Goal: Task Accomplishment & Management: Use online tool/utility

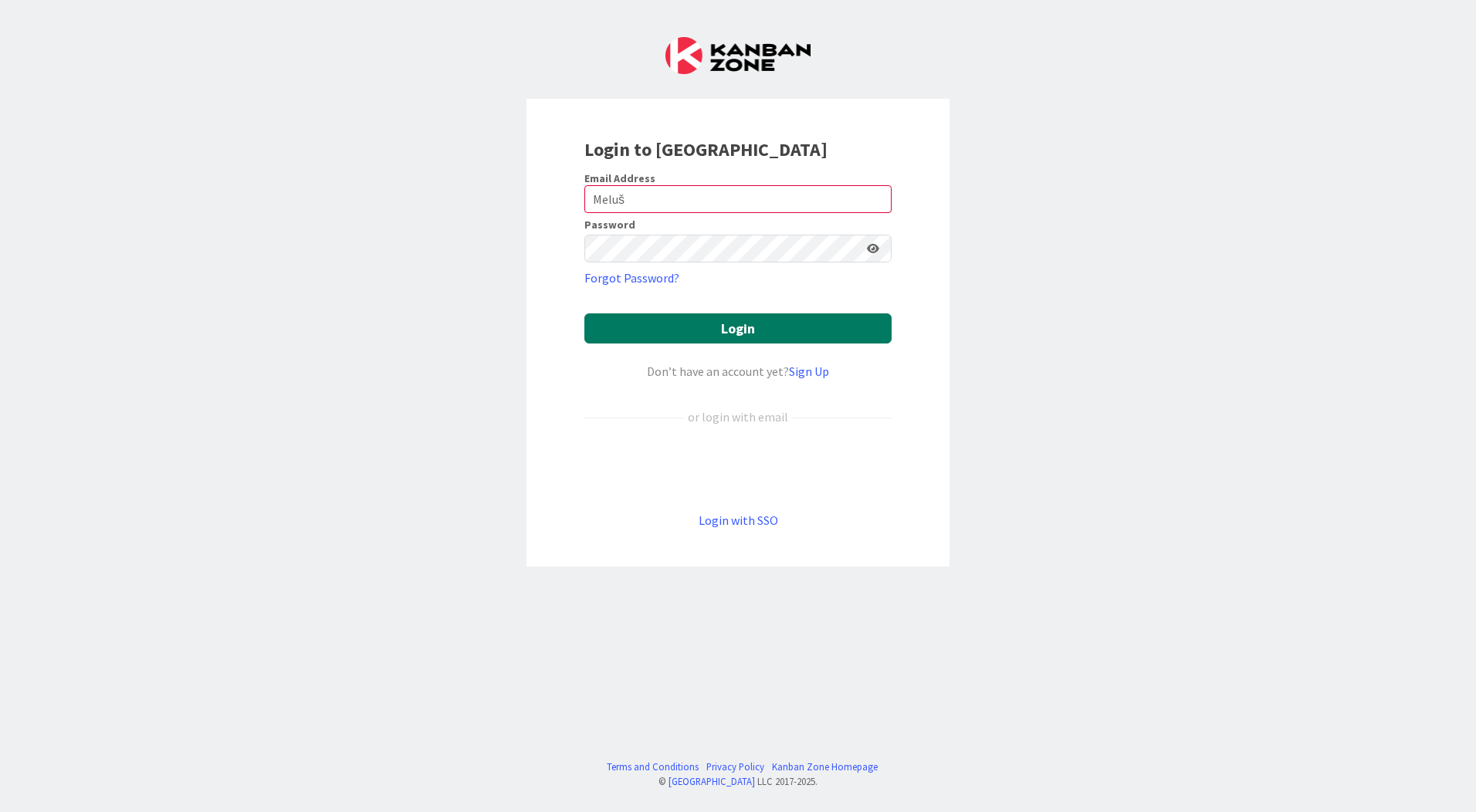
click at [715, 325] on button "Login" at bounding box center [738, 328] width 307 height 30
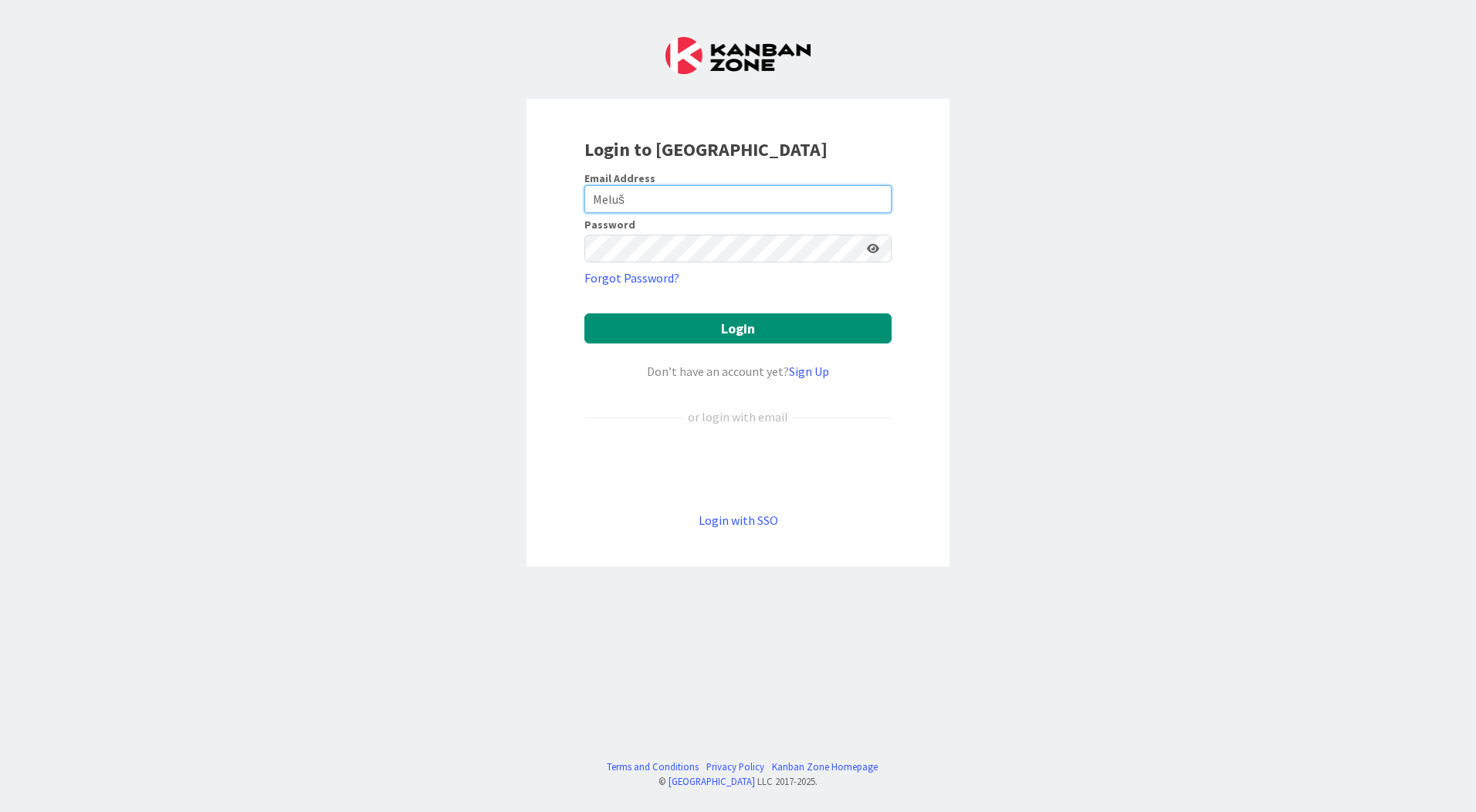
drag, startPoint x: 740, startPoint y: 205, endPoint x: 390, endPoint y: 182, distance: 350.8
click at [390, 182] on div "Login to [GEOGRAPHIC_DATA] Email Address Meluš Password Forgot Password? Login …" at bounding box center [738, 406] width 1476 height 812
click at [625, 194] on input "Meluš" at bounding box center [738, 199] width 307 height 28
click at [646, 194] on input "Meluš" at bounding box center [738, 199] width 307 height 28
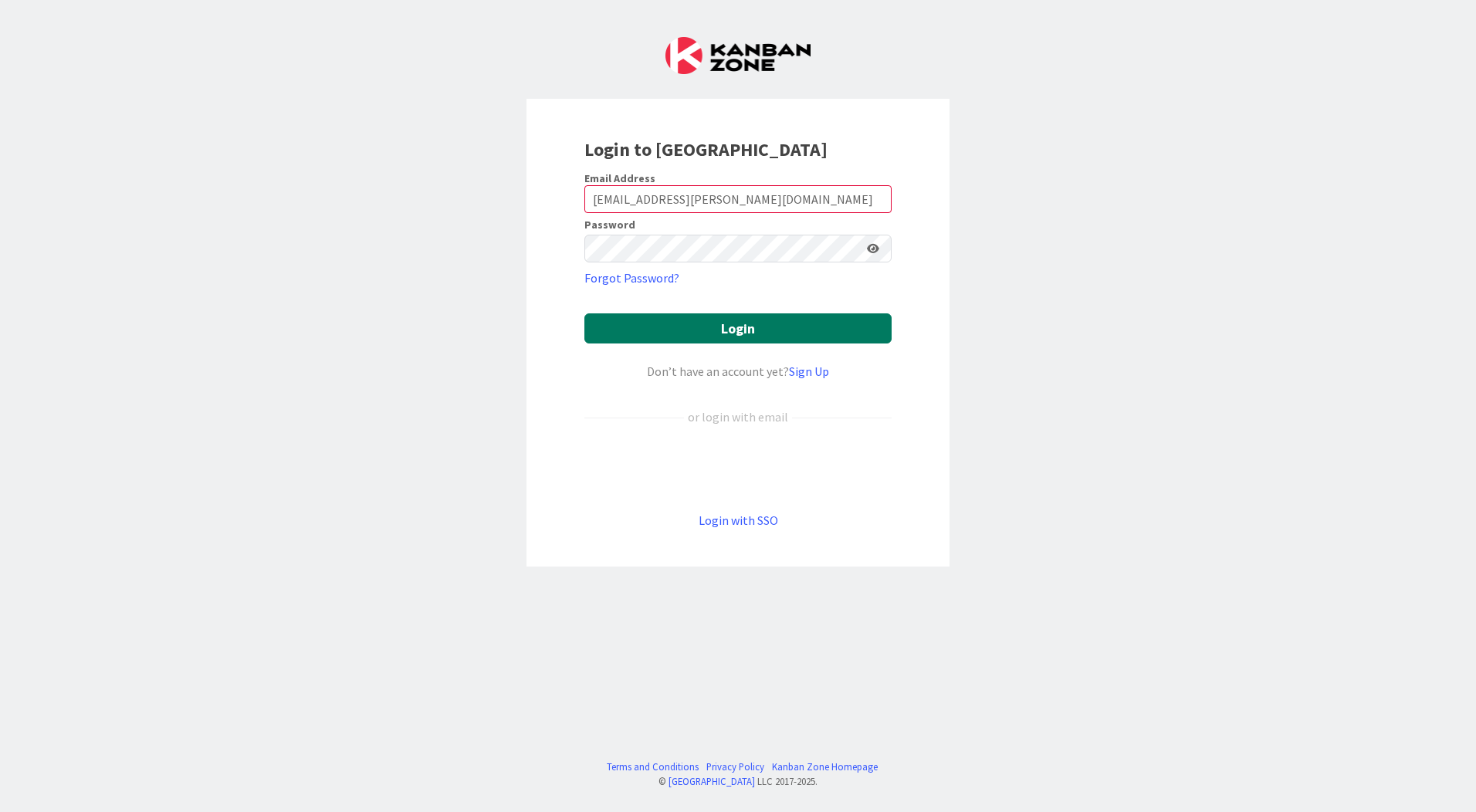
click at [731, 325] on button "Login" at bounding box center [738, 328] width 307 height 30
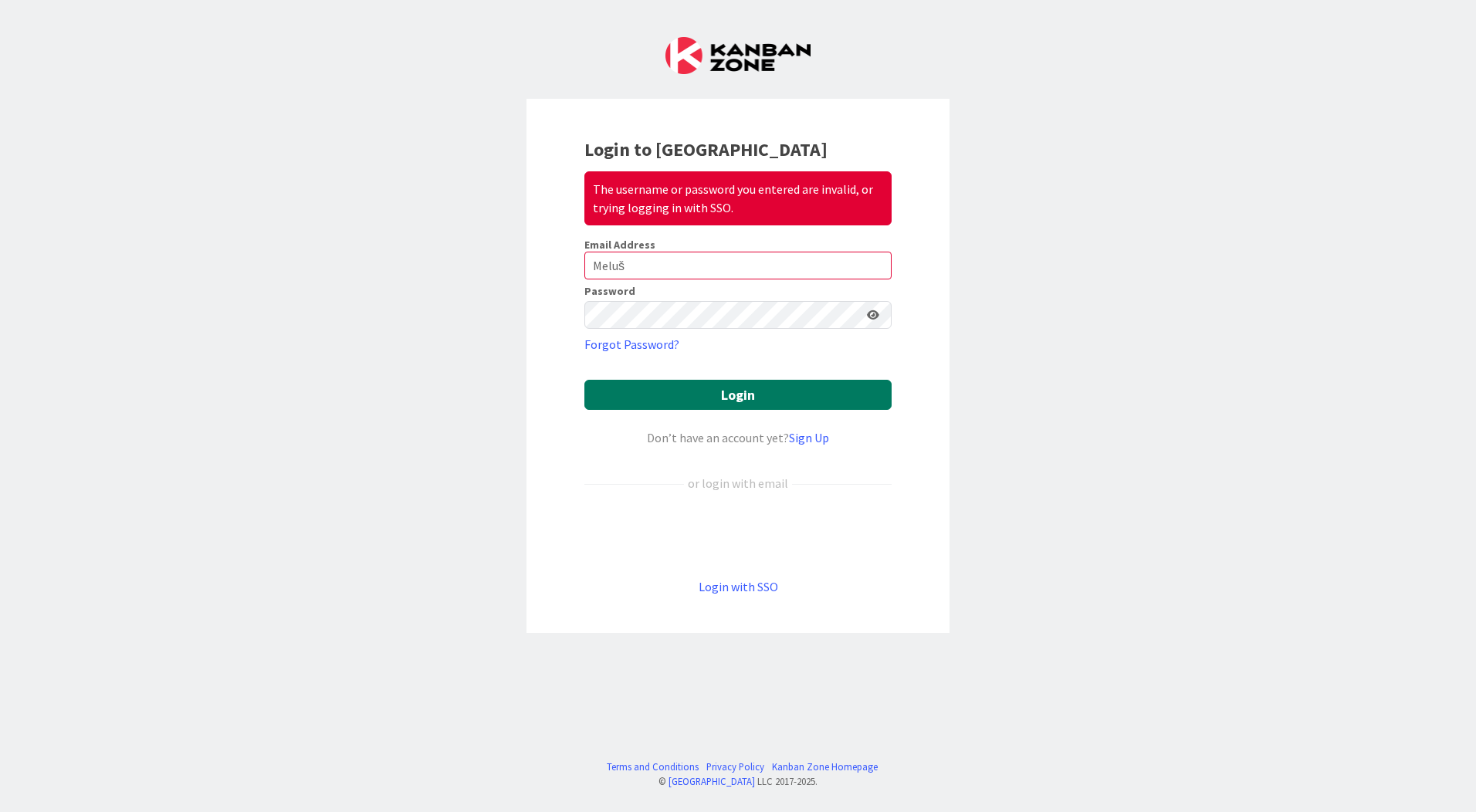
click at [712, 380] on button "Login" at bounding box center [738, 394] width 307 height 30
click at [823, 397] on button "Login" at bounding box center [738, 394] width 307 height 30
click at [831, 337] on form "Email Address Meluš Password Forgot Password? Login Don’t have an account yet? …" at bounding box center [738, 417] width 307 height 358
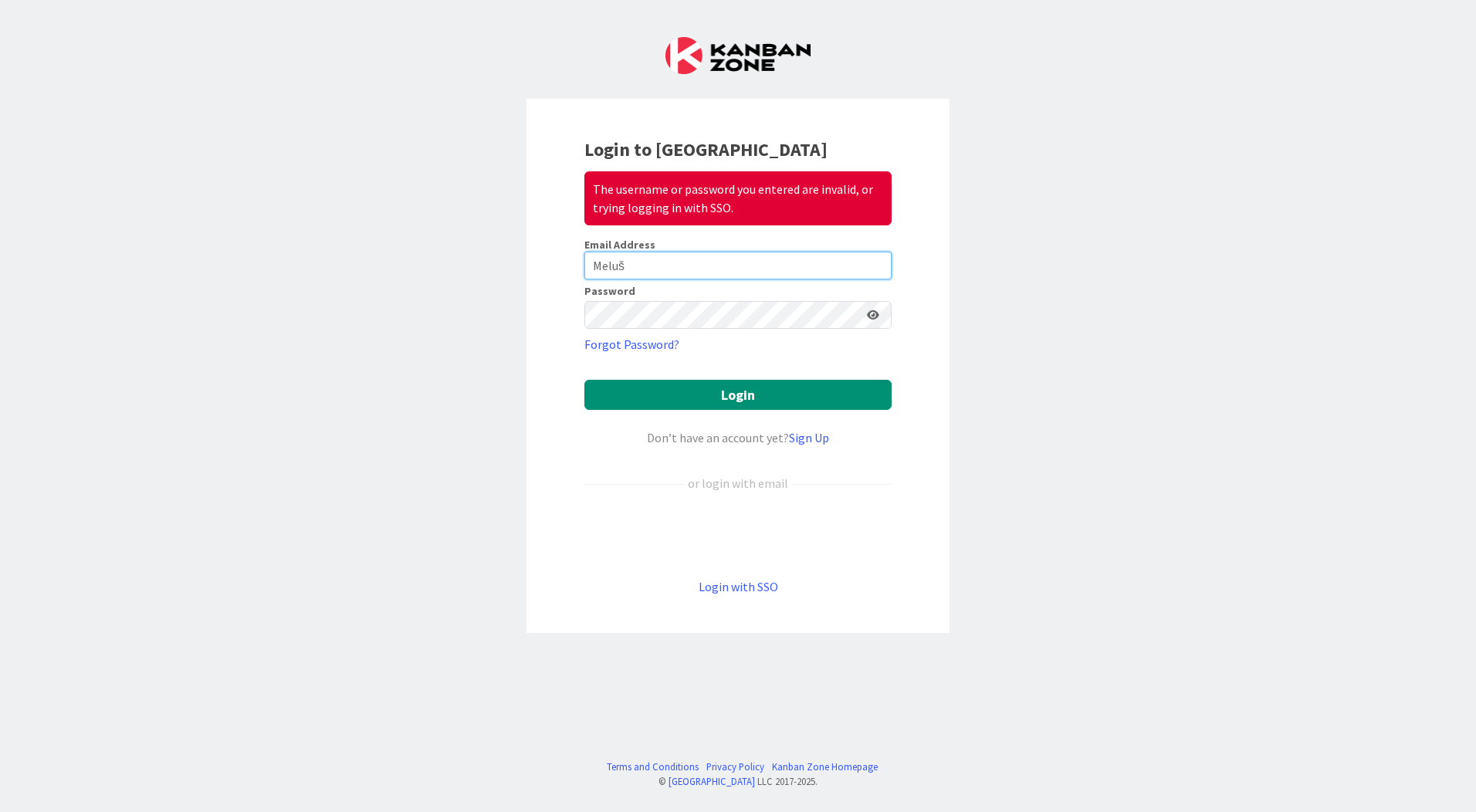
click at [771, 252] on input "Meluš" at bounding box center [738, 266] width 307 height 28
type input "mmelus@huisman-cz.com"
click at [870, 316] on icon at bounding box center [873, 314] width 12 height 11
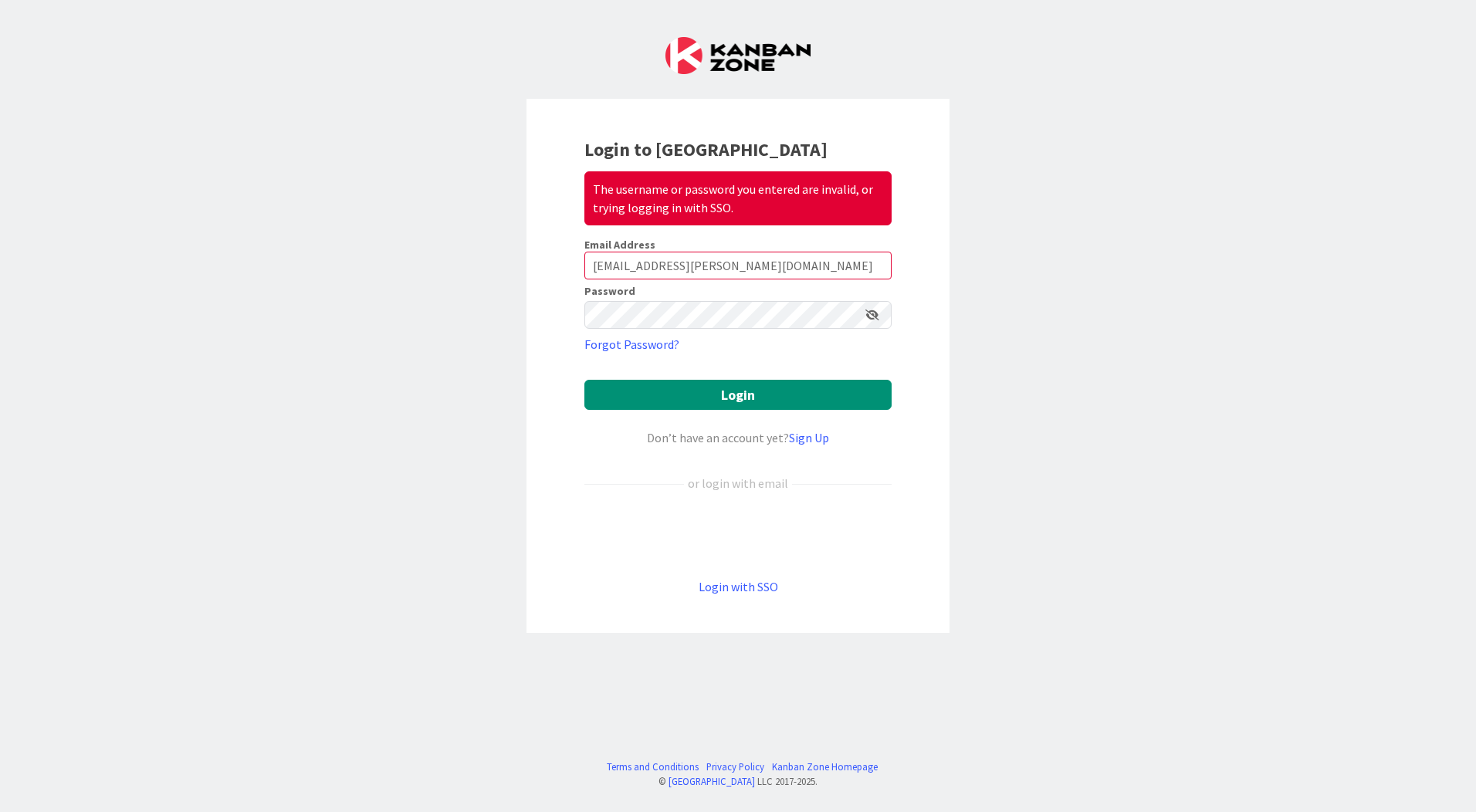
click at [870, 316] on icon at bounding box center [872, 314] width 14 height 11
click at [801, 396] on button "Login" at bounding box center [738, 394] width 307 height 30
click at [873, 316] on icon at bounding box center [873, 314] width 12 height 11
click at [873, 316] on icon at bounding box center [872, 314] width 14 height 11
click at [738, 596] on div "Login to Kanban Zone The username or password you entered are invalid, or tryin…" at bounding box center [738, 366] width 423 height 534
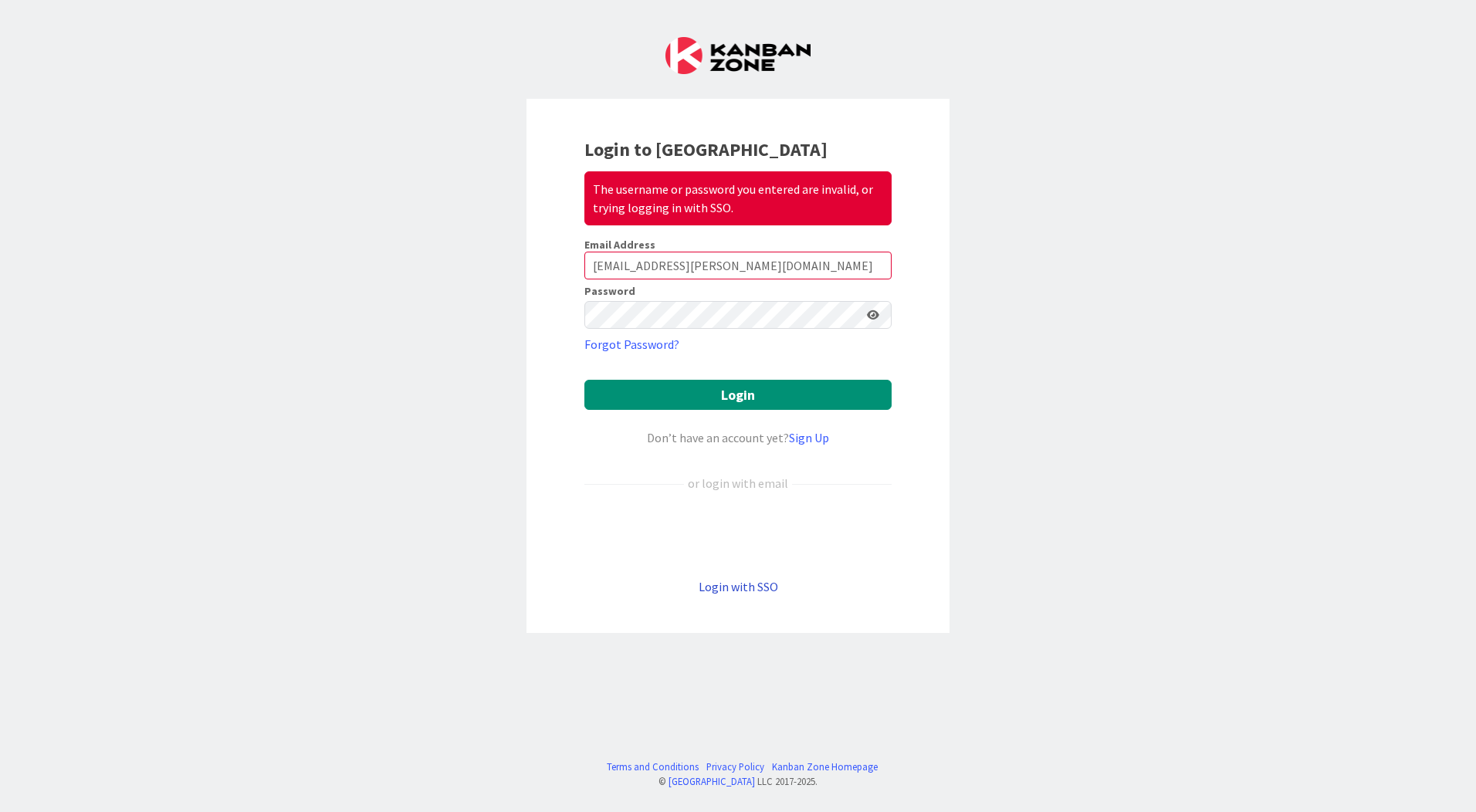
click at [750, 589] on link "Login with SSO" at bounding box center [738, 586] width 79 height 15
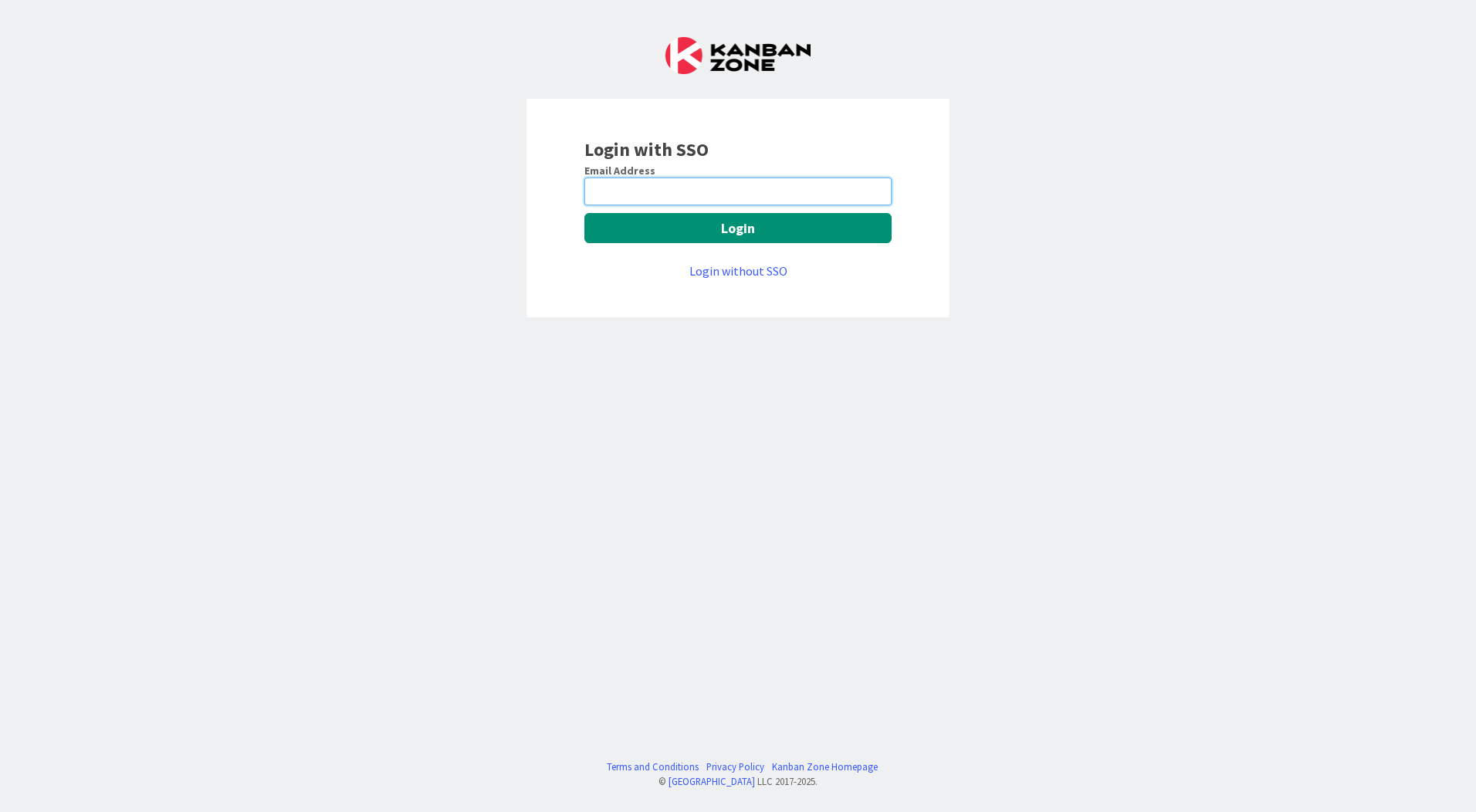
click at [679, 186] on input "email" at bounding box center [738, 191] width 307 height 28
type input "mmelus@huisman-cz.com"
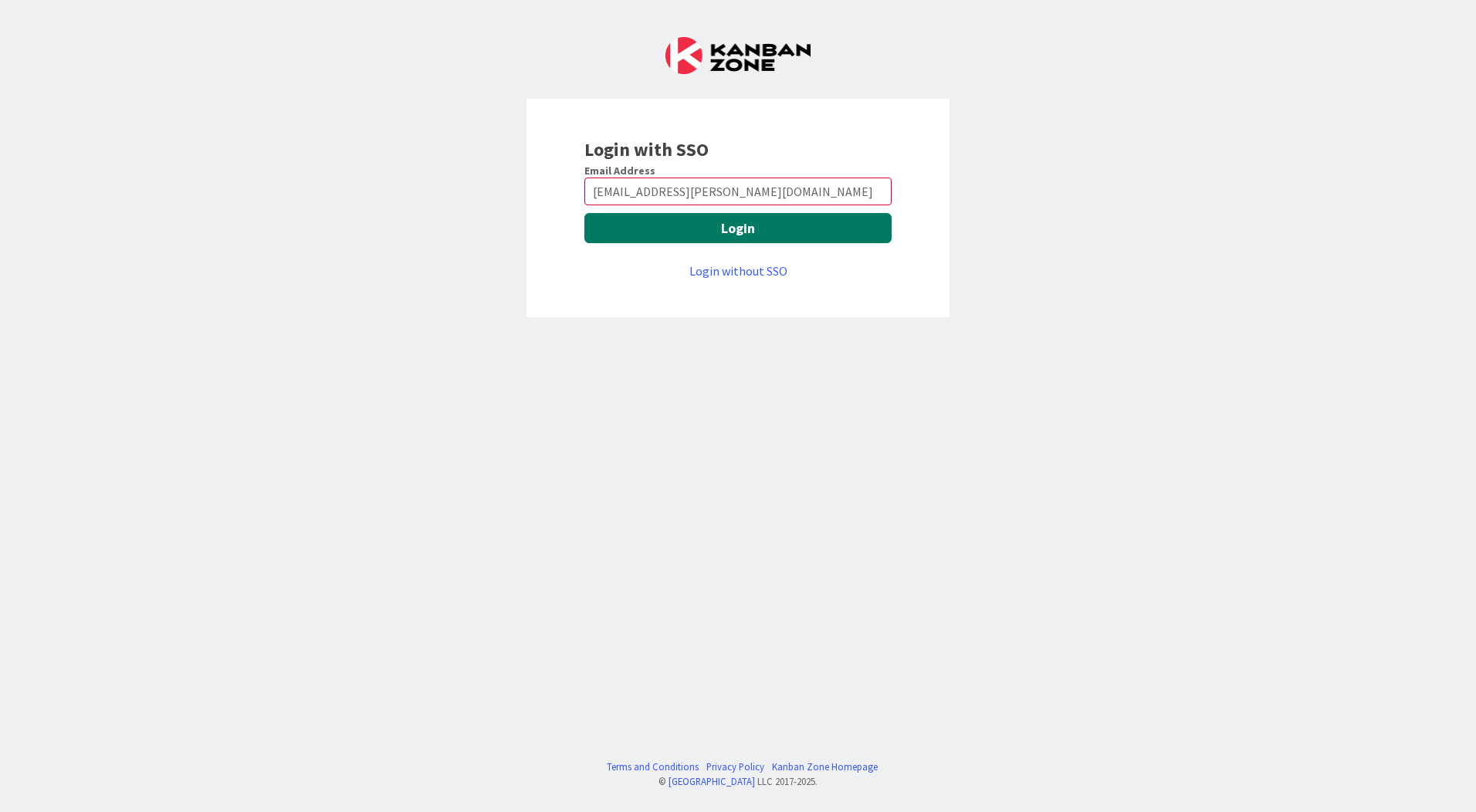
click at [702, 223] on button "Login" at bounding box center [738, 227] width 307 height 30
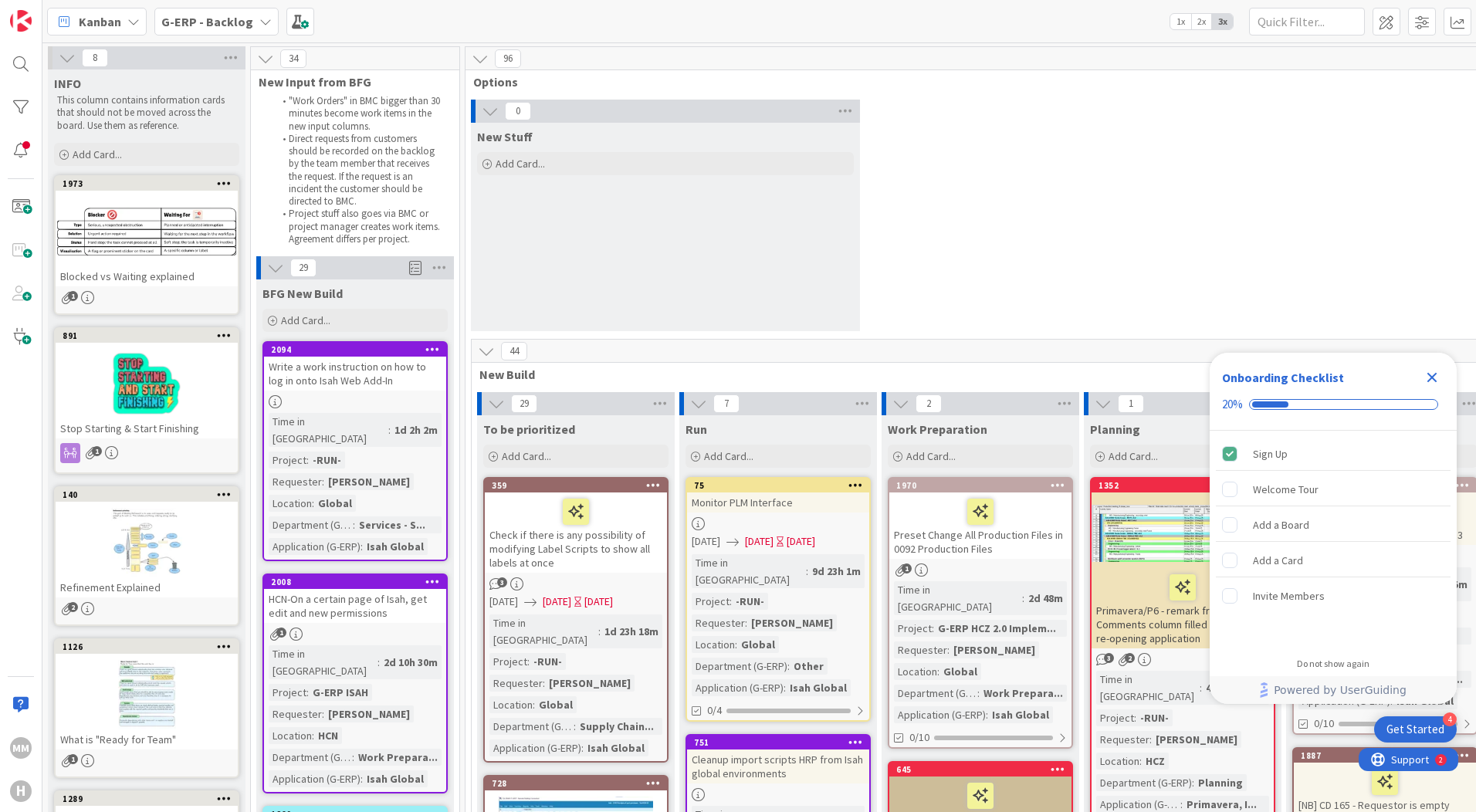
click at [1431, 381] on icon "Close Checklist" at bounding box center [1431, 377] width 19 height 19
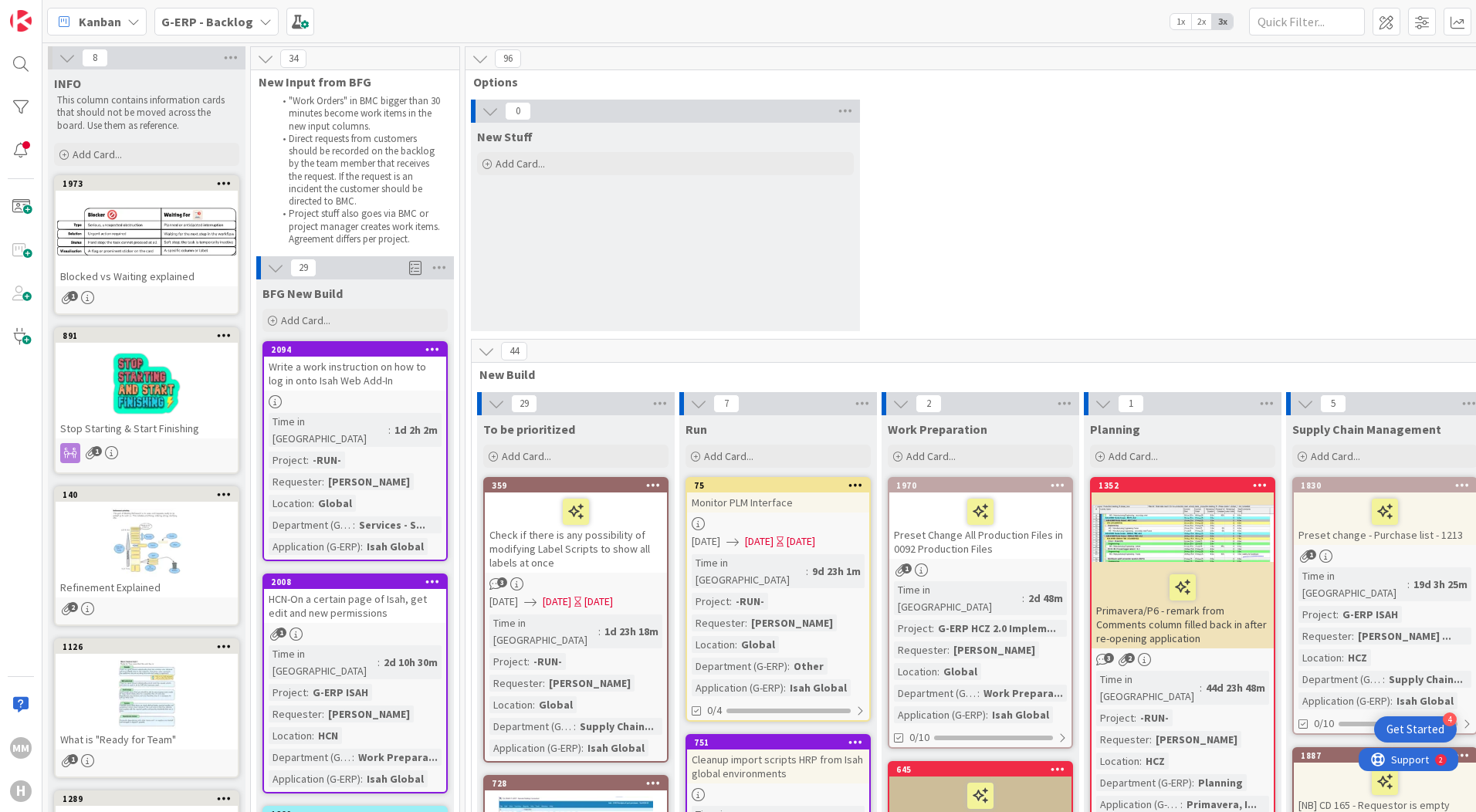
click at [243, 21] on b "G-ERP - Backlog" at bounding box center [206, 21] width 91 height 15
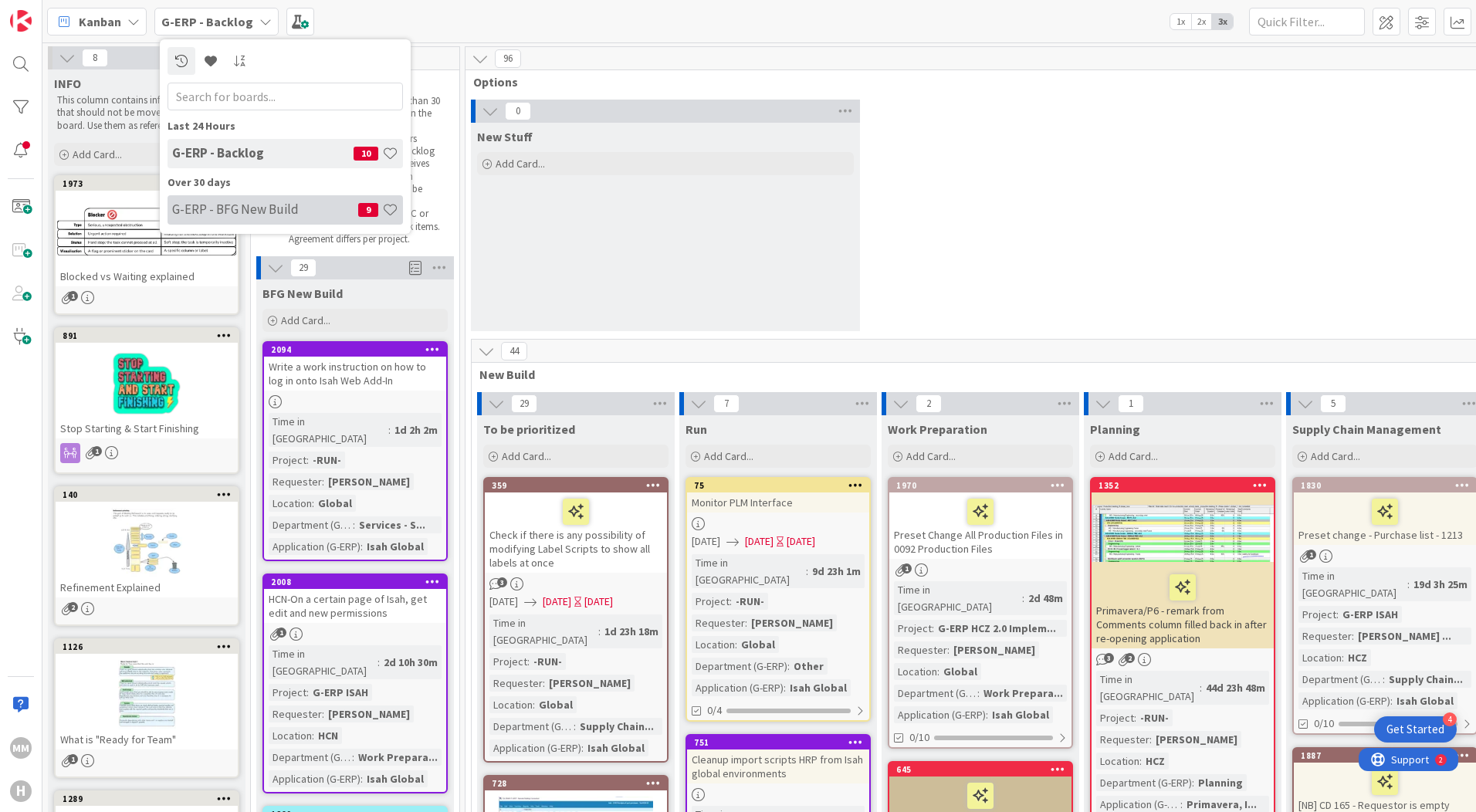
click at [243, 214] on h4 "G-ERP - BFG New Build" at bounding box center [266, 209] width 186 height 15
